Goal: Task Accomplishment & Management: Manage account settings

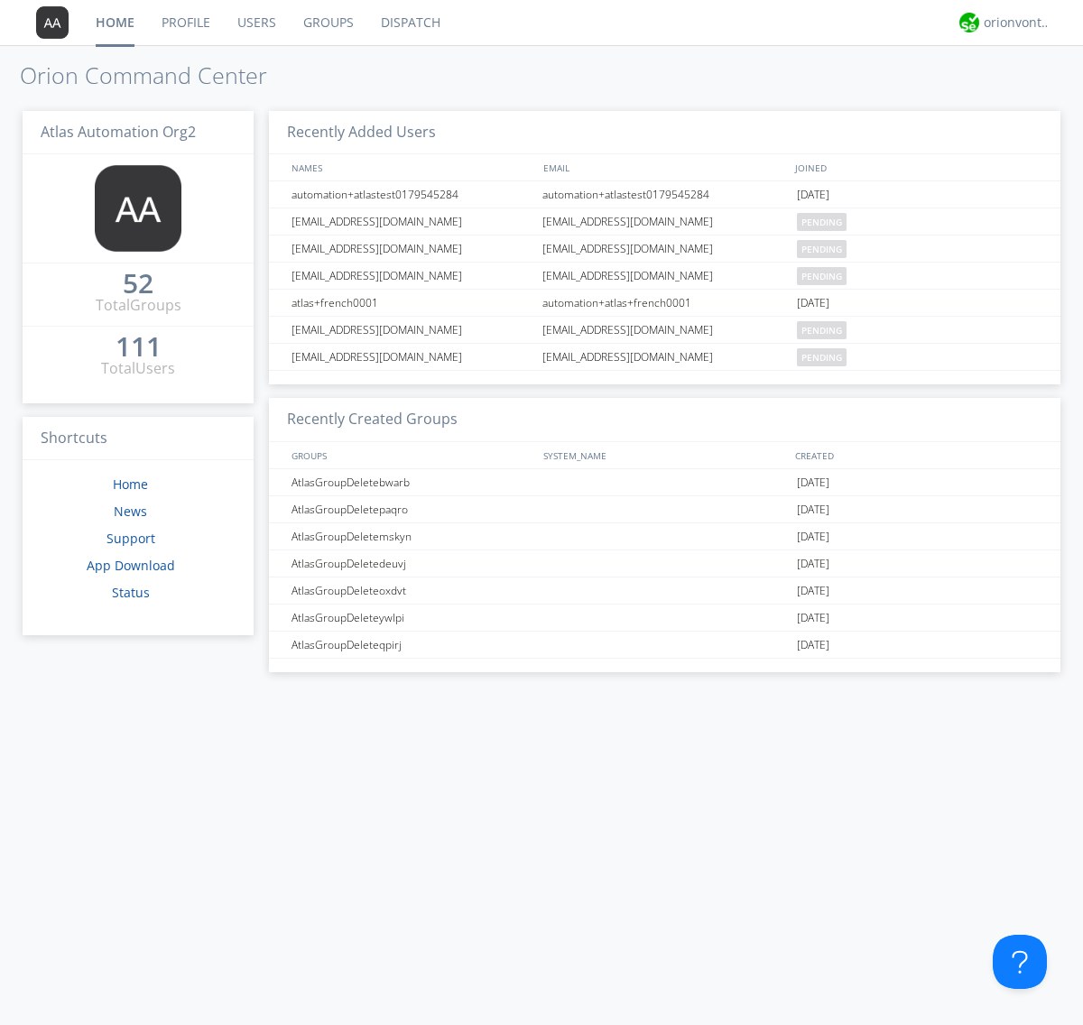
click at [327, 23] on link "Groups" at bounding box center [329, 22] width 78 height 45
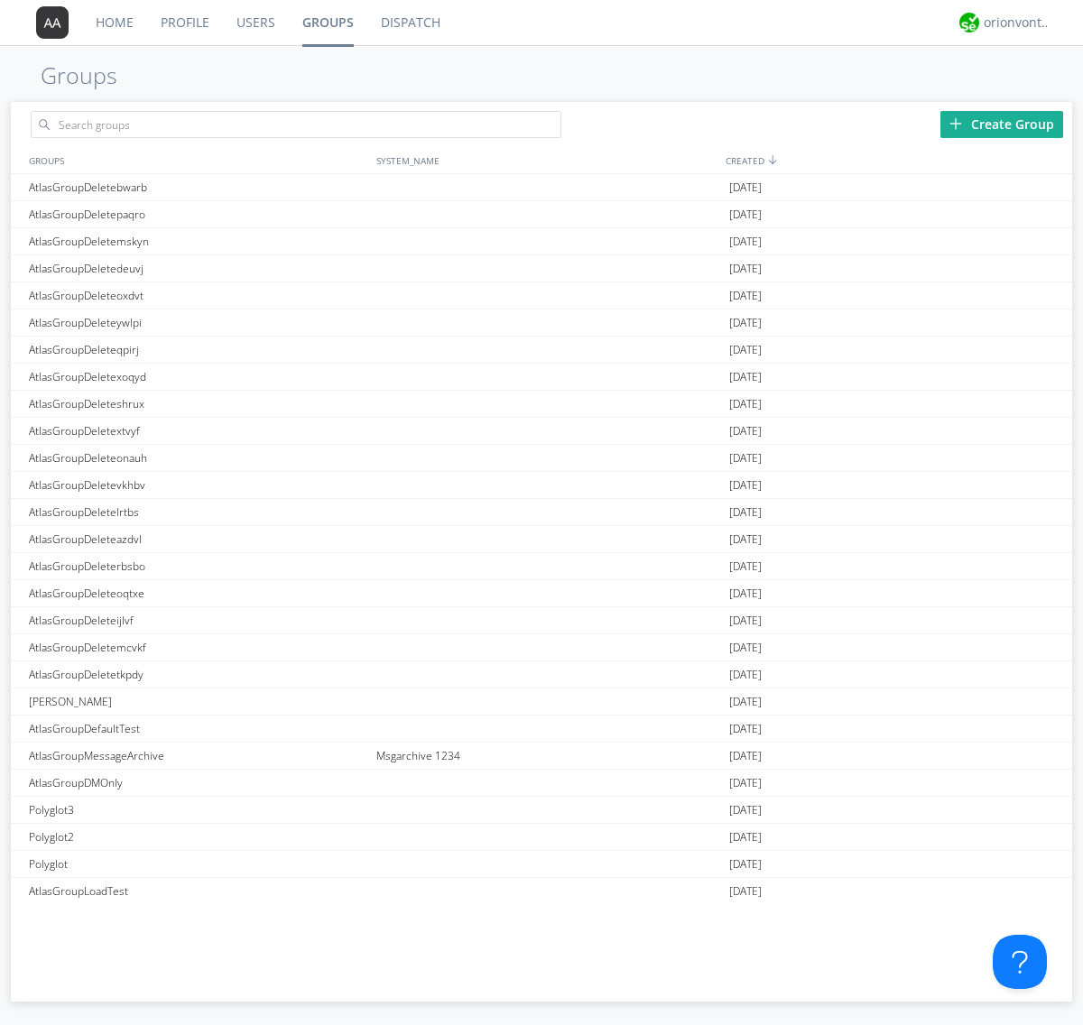
click at [1002, 124] on div "Create Group" at bounding box center [1001, 124] width 123 height 27
click at [327, 23] on link "Groups" at bounding box center [328, 22] width 79 height 45
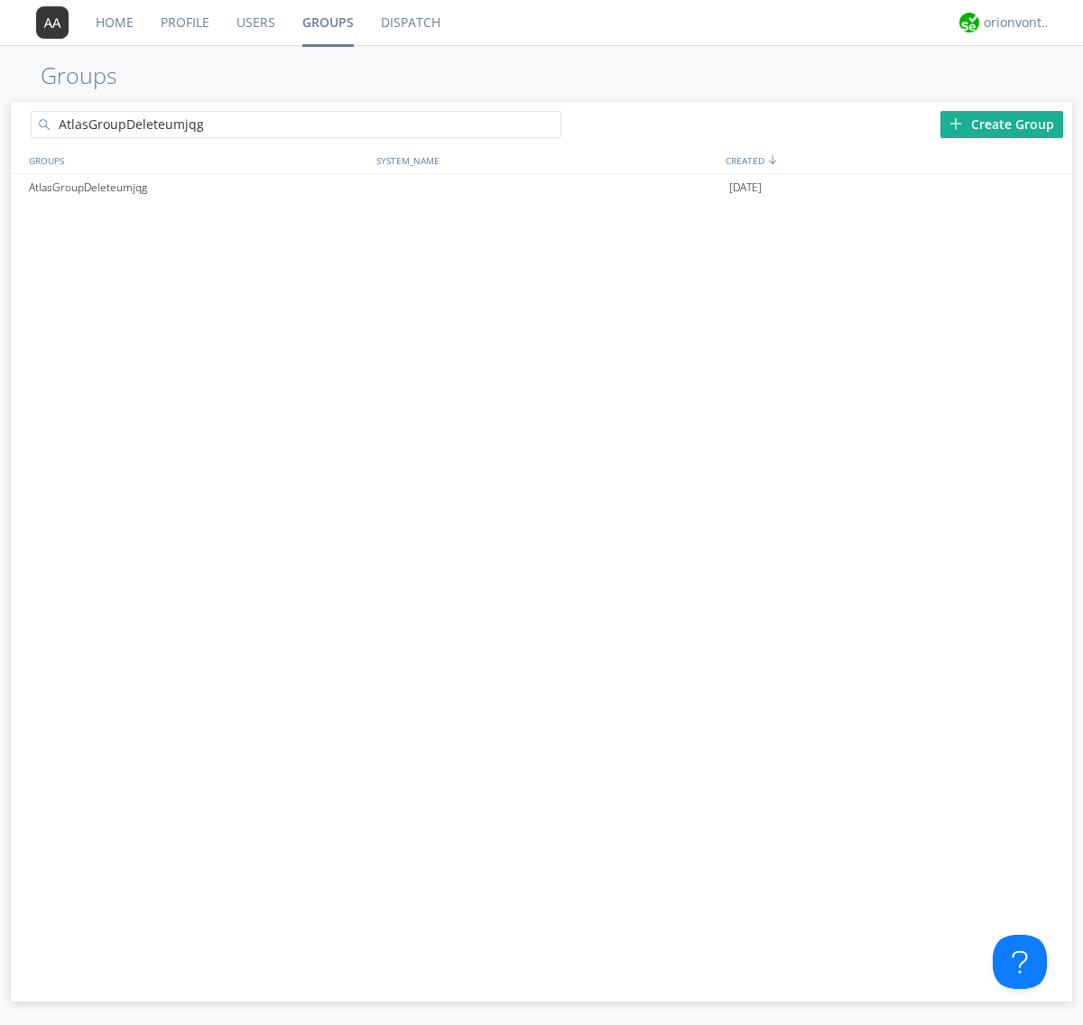
type input "AtlasGroupDeleteumjqg"
click at [552, 127] on div at bounding box center [552, 128] width 18 height 18
type input "AtlasGroupDeleteumjqg"
click at [198, 187] on div "AtlasGroupDeleteumjqg" at bounding box center [197, 187] width 347 height 27
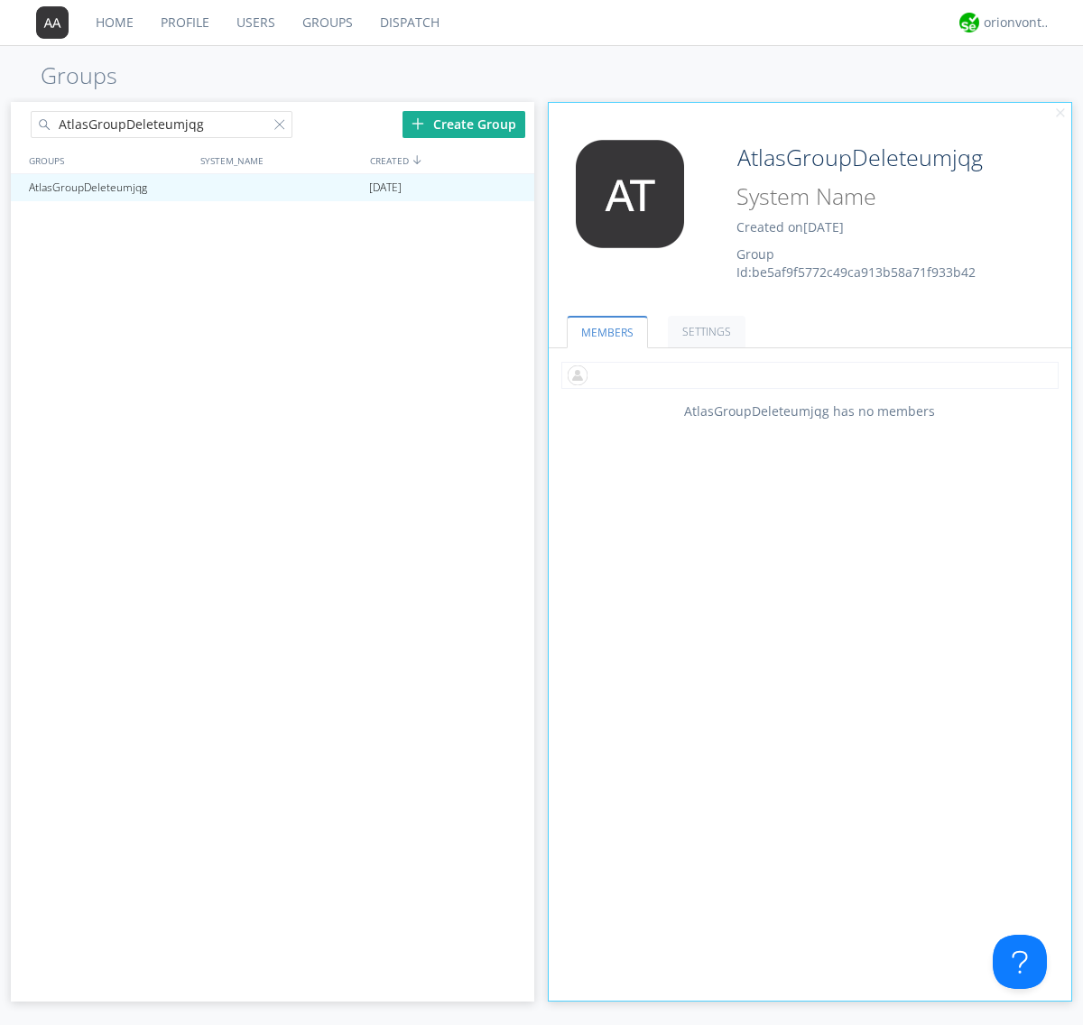
click at [810, 375] on input "text" at bounding box center [809, 375] width 497 height 27
type input "automation+atlas0002+org2"
click at [1013, 23] on div "orionvontas+atlas+automation+org2" at bounding box center [1018, 23] width 68 height 18
